Goal: Task Accomplishment & Management: Manage account settings

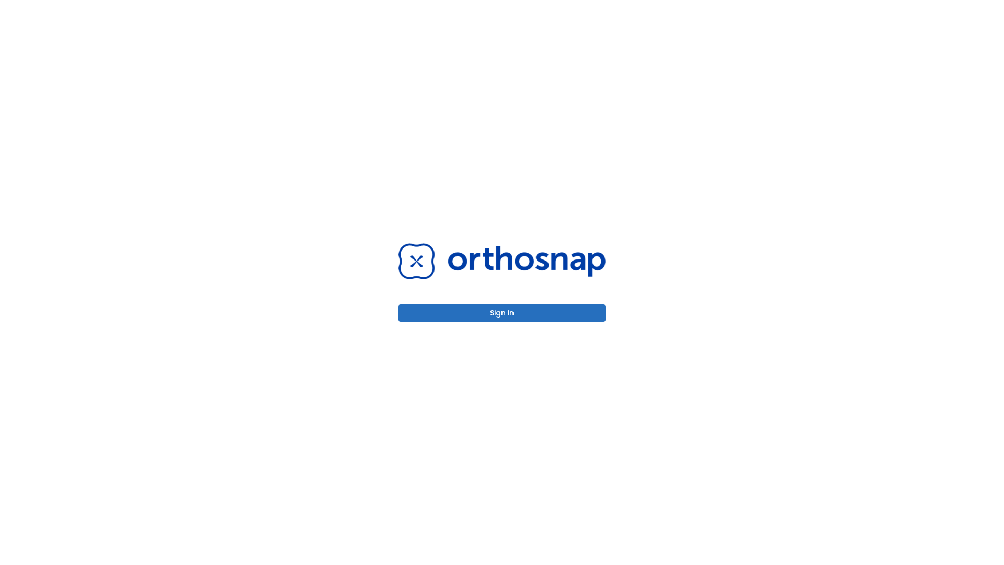
click at [502, 313] on button "Sign in" at bounding box center [502, 312] width 207 height 17
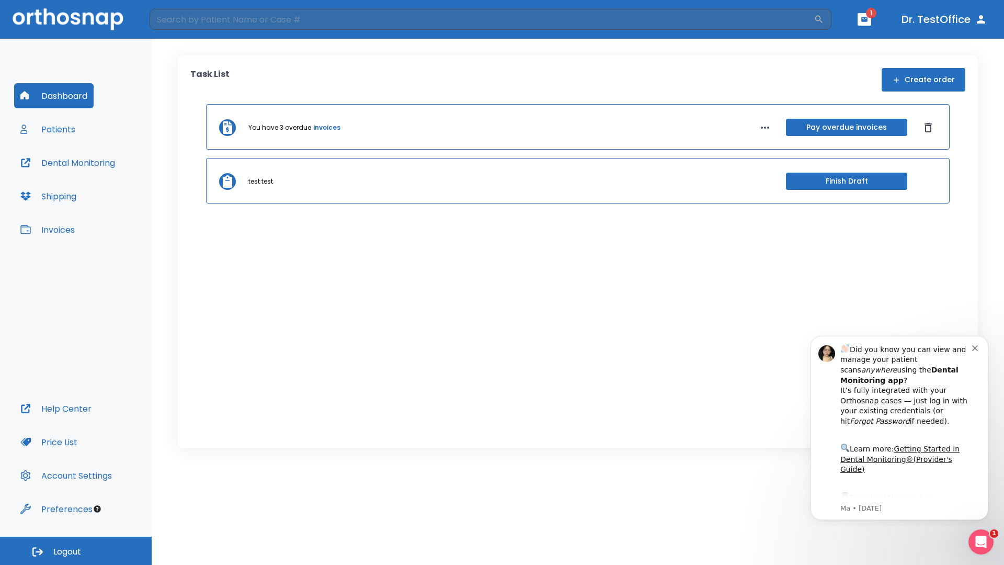
click at [76, 551] on span "Logout" at bounding box center [67, 552] width 28 height 12
